Goal: Task Accomplishment & Management: Use online tool/utility

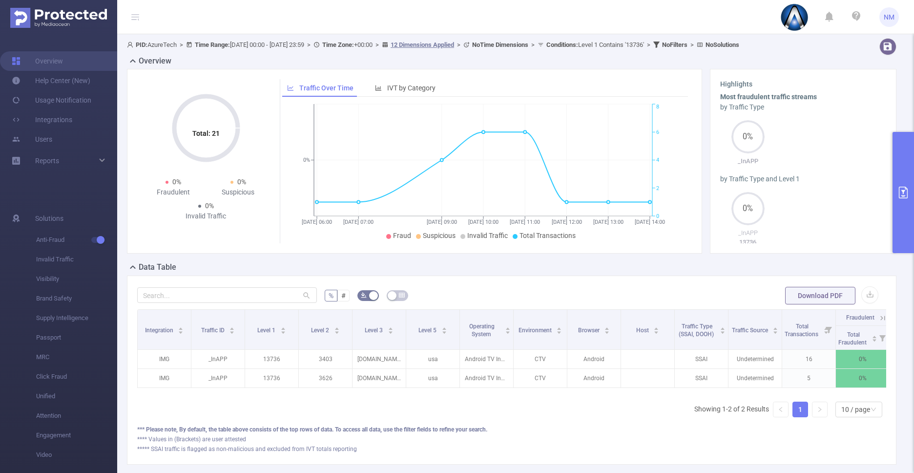
scroll to position [0, 120]
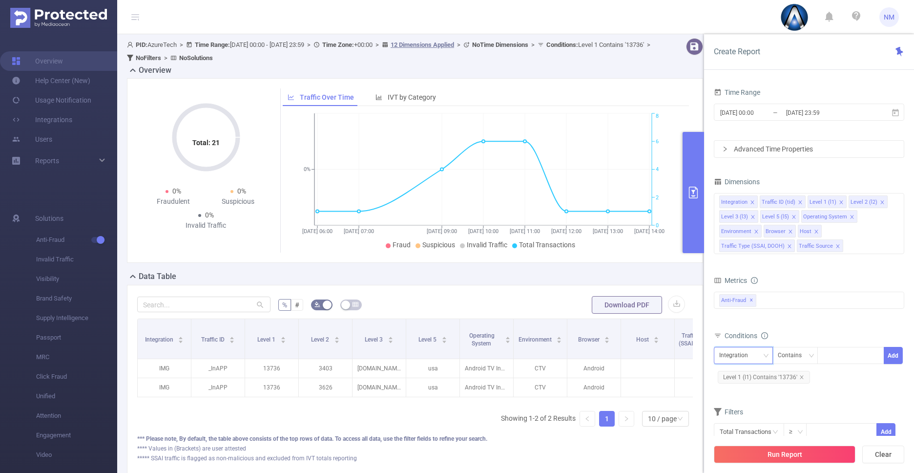
click at [755, 354] on div "Integration" at bounding box center [743, 355] width 48 height 16
click at [756, 288] on li "Level 3 (l3)" at bounding box center [758, 290] width 89 height 16
click at [801, 378] on icon "icon: close" at bounding box center [802, 377] width 5 height 5
click at [828, 351] on div at bounding box center [851, 355] width 56 height 16
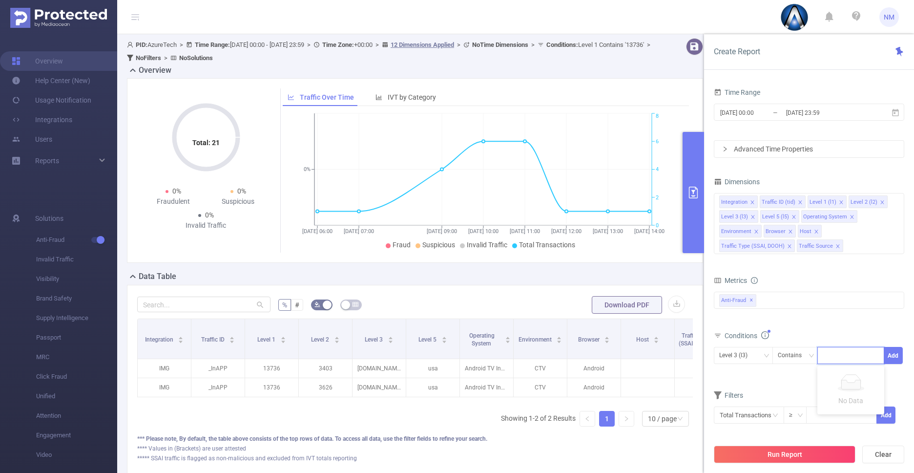
paste input "com.Xzeon.SplintRun"
type input "com.Xzeon.SplintRun"
click at [815, 114] on input "[DATE] 23:59" at bounding box center [824, 112] width 79 height 13
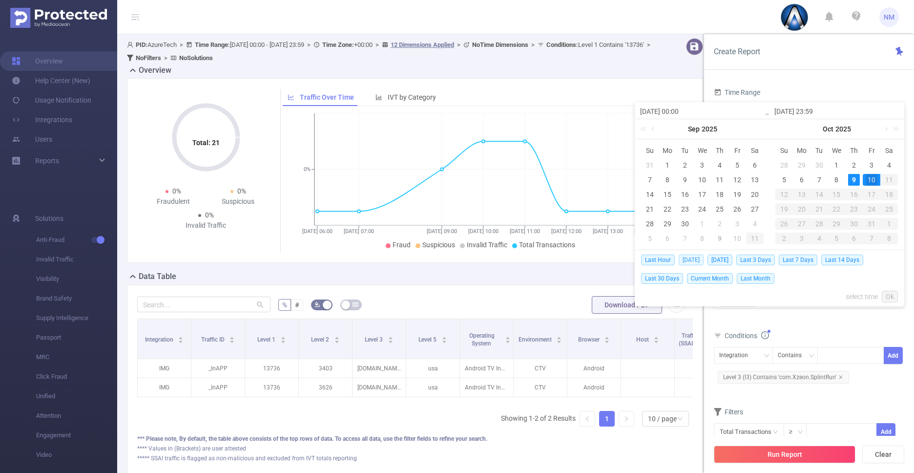
click at [696, 260] on span "Today" at bounding box center [691, 259] width 25 height 11
type input "2025-10-09 00:00"
type input "2025-10-09 23:59"
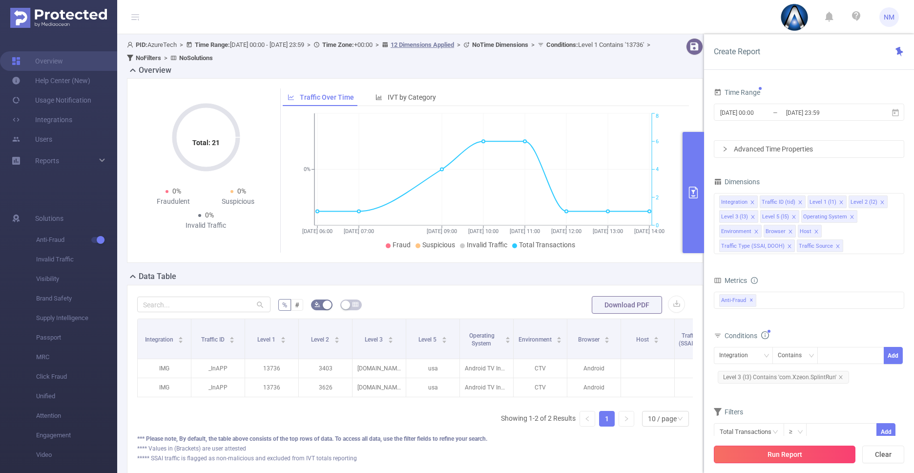
click at [791, 449] on button "Run Report" at bounding box center [785, 454] width 142 height 18
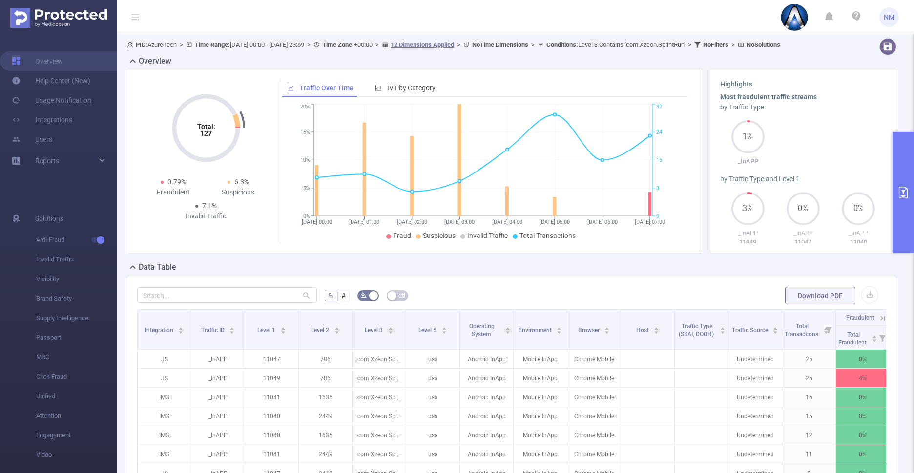
click at [909, 215] on button "primary" at bounding box center [903, 192] width 21 height 121
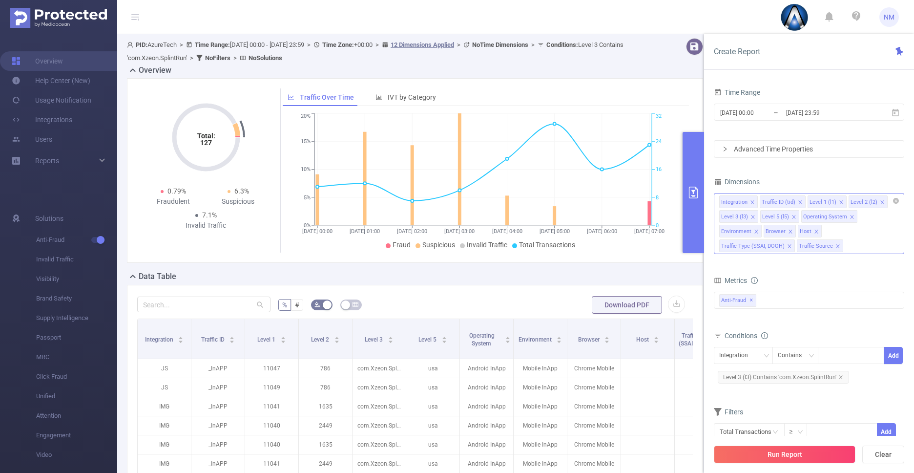
click at [881, 202] on icon "icon: close" at bounding box center [882, 202] width 5 height 5
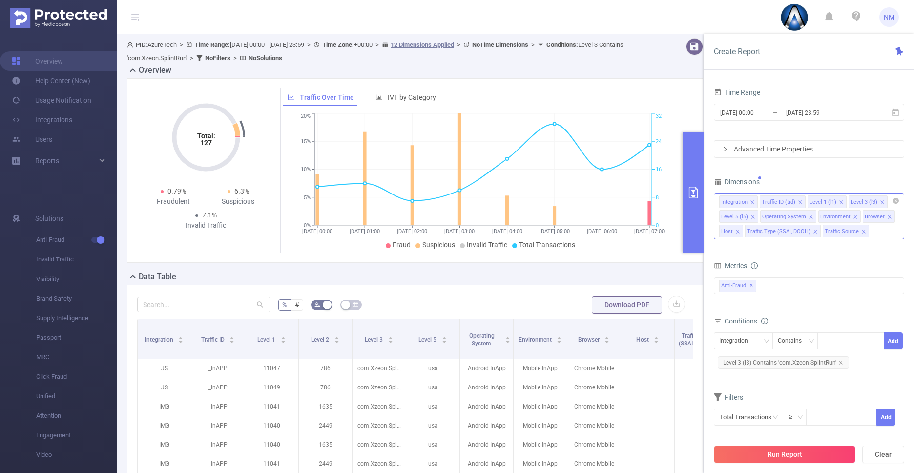
click at [840, 202] on icon "icon: close" at bounding box center [841, 202] width 5 height 5
click at [880, 201] on icon "icon: close" at bounding box center [882, 202] width 5 height 5
click at [811, 456] on button "Run Report" at bounding box center [785, 454] width 142 height 18
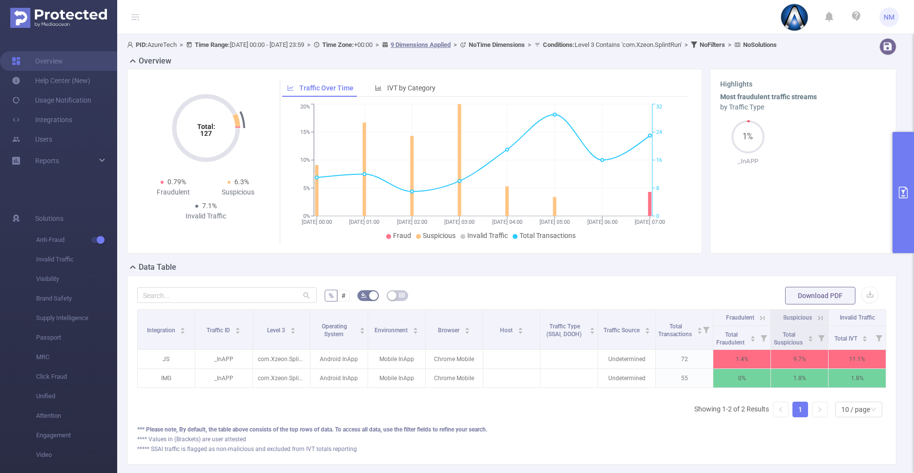
click at [906, 225] on button "primary" at bounding box center [903, 192] width 21 height 121
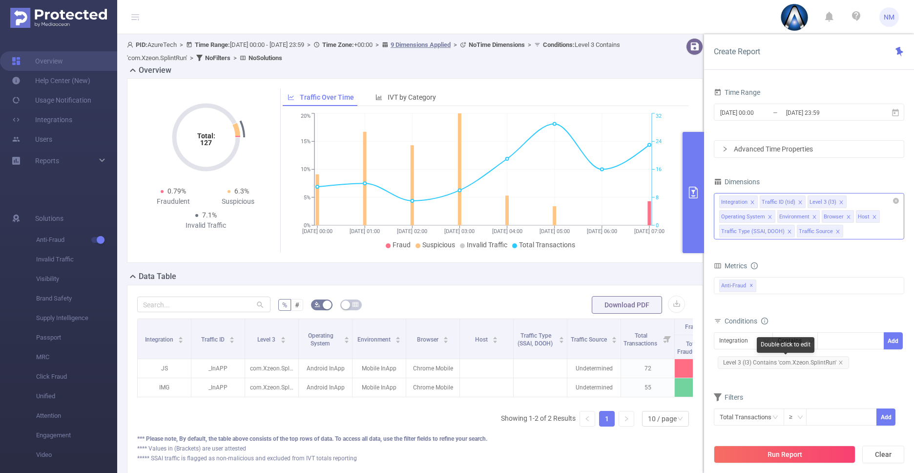
click at [791, 365] on span "Level 3 (l3) Contains 'com.Xzeon.SplintRun'" at bounding box center [783, 362] width 131 height 13
click at [863, 357] on div "com.Xzeon.SplintRun" at bounding box center [851, 348] width 67 height 32
paste input "1641035039"
type input "1641035039"
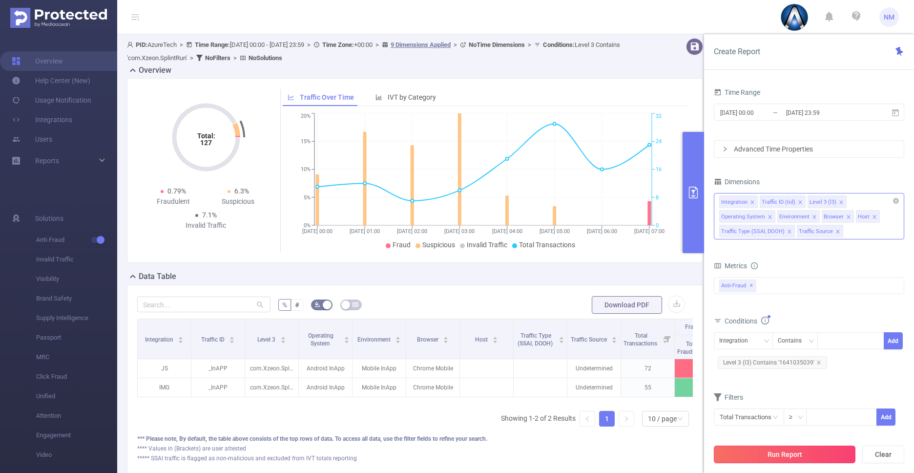
click at [806, 455] on button "Run Report" at bounding box center [785, 454] width 142 height 18
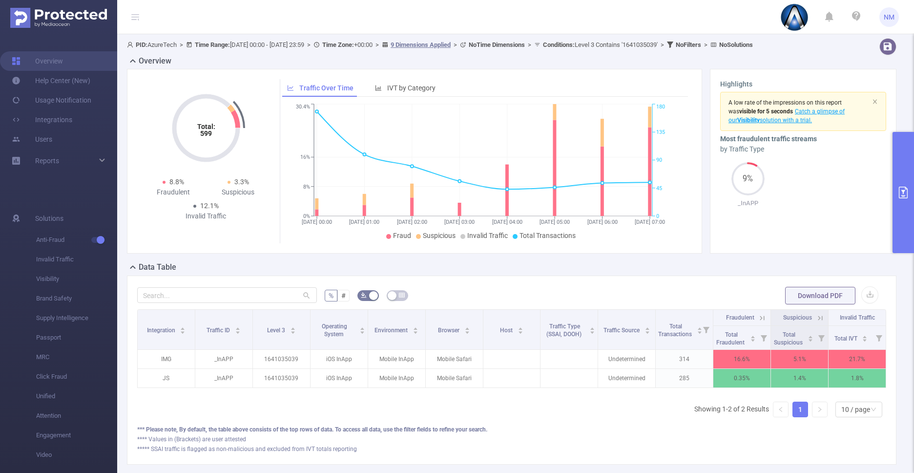
click at [758, 322] on icon at bounding box center [762, 318] width 9 height 9
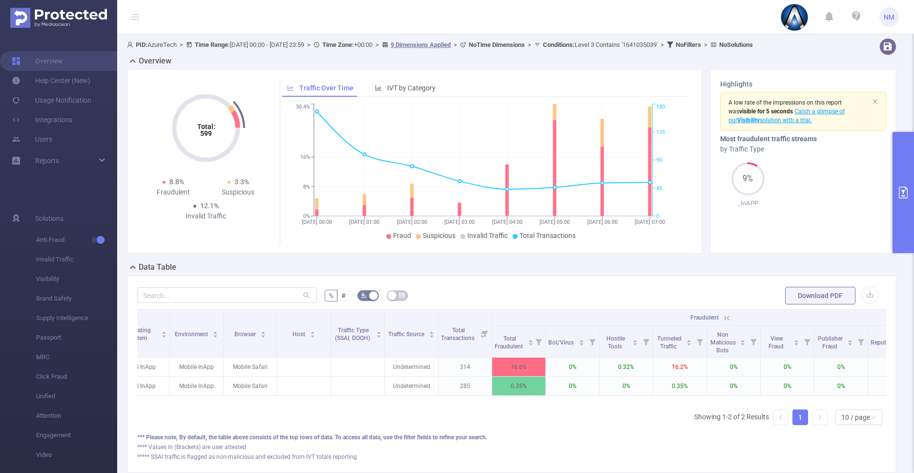
click at [727, 320] on icon at bounding box center [727, 318] width 4 height 4
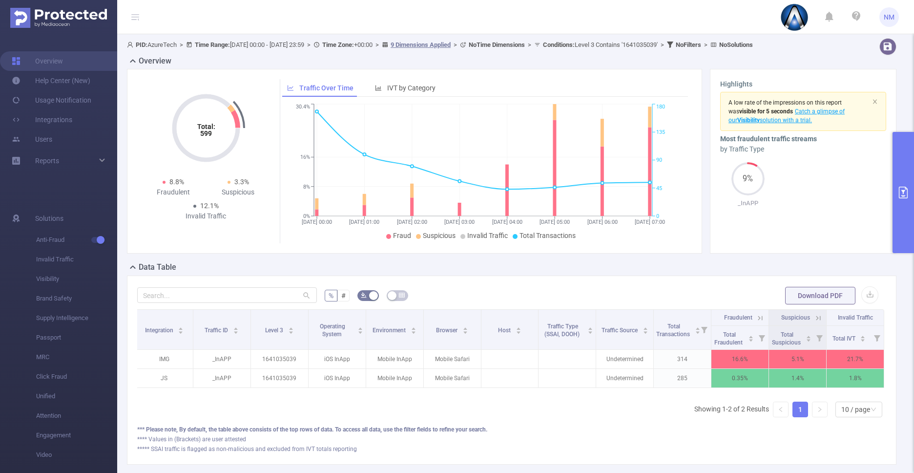
scroll to position [0, 2]
click at [814, 322] on icon at bounding box center [818, 318] width 9 height 9
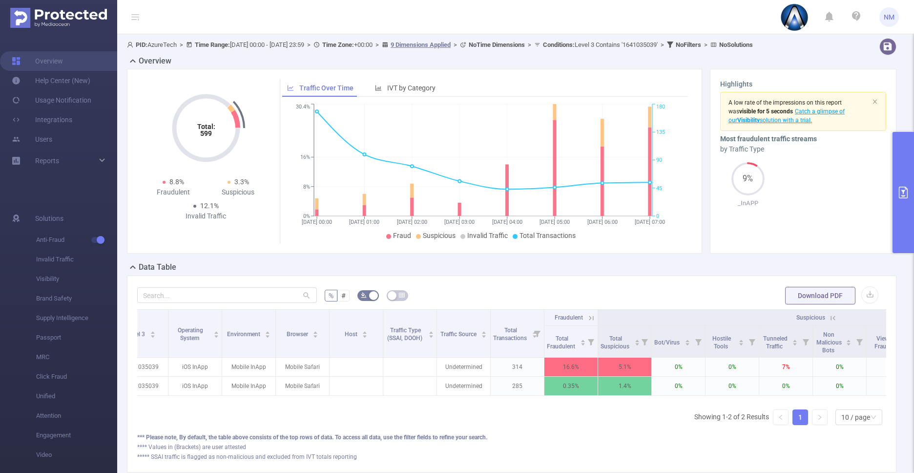
scroll to position [0, 335]
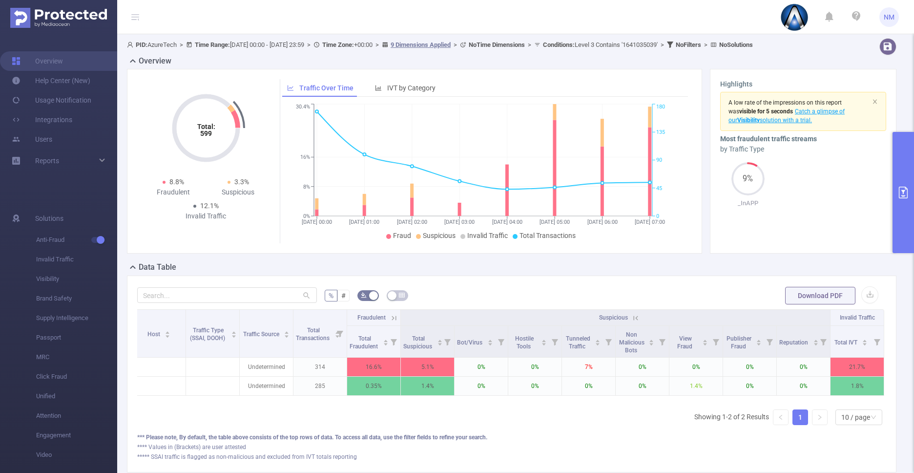
click at [632, 322] on icon at bounding box center [636, 318] width 9 height 9
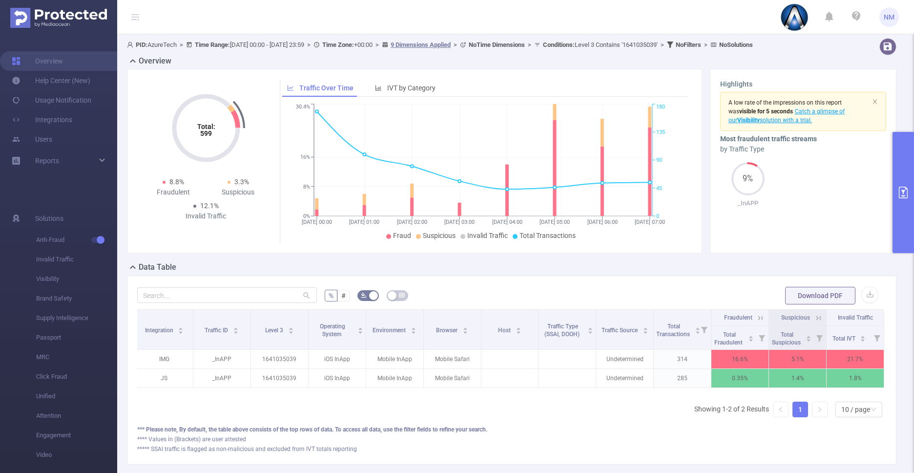
click at [756, 322] on icon at bounding box center [760, 318] width 9 height 9
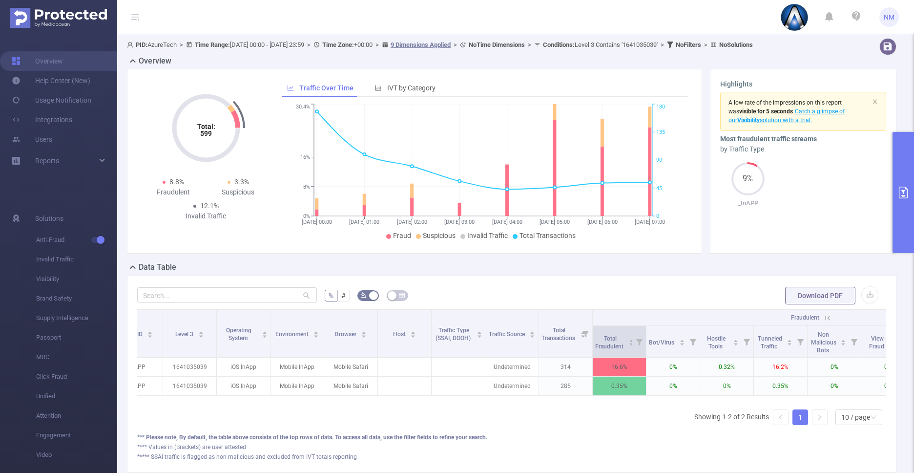
scroll to position [0, 143]
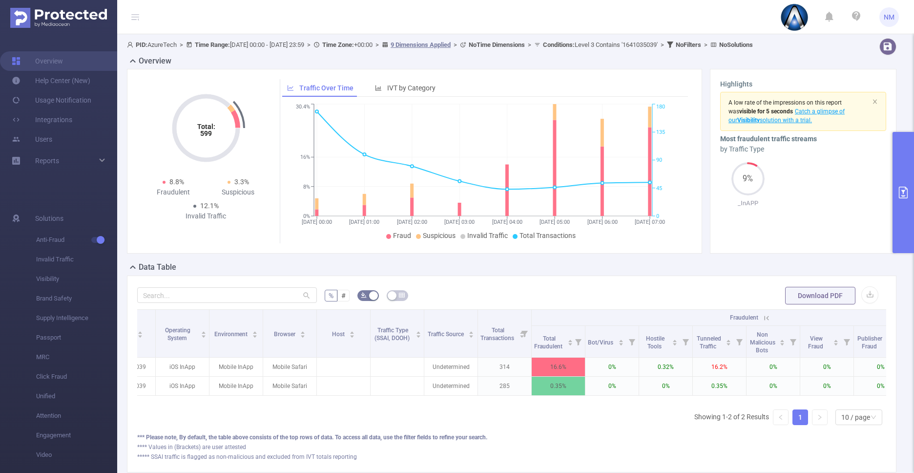
click at [765, 322] on icon at bounding box center [766, 318] width 9 height 9
